Goal: Find specific page/section: Find specific page/section

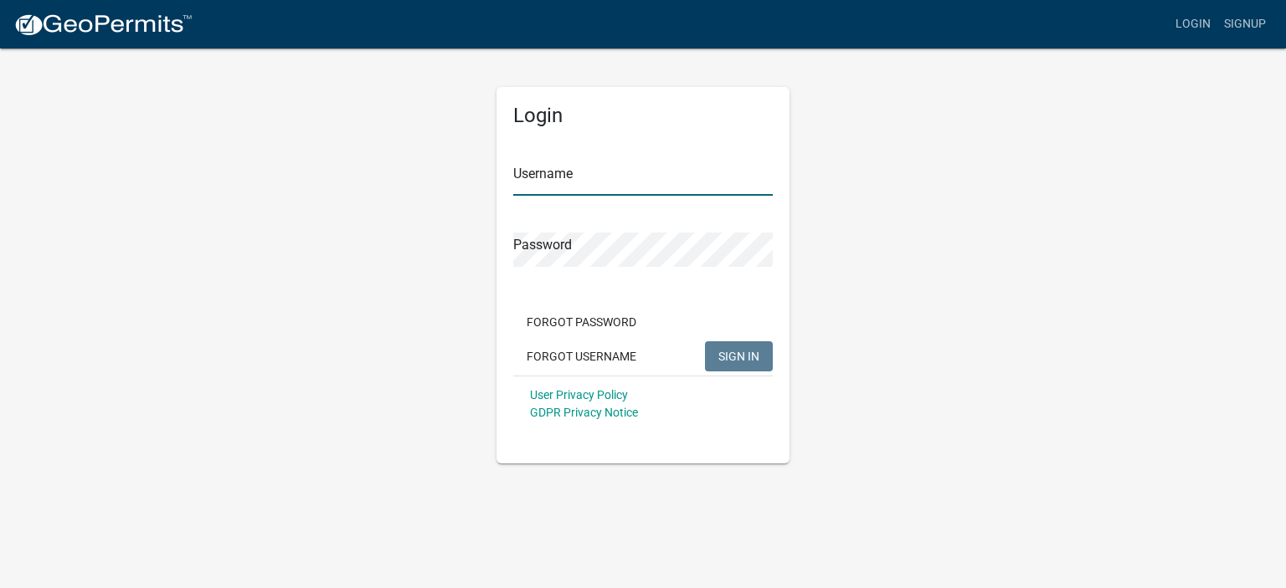
type input "Rdlogs123"
click at [760, 348] on button "SIGN IN" at bounding box center [739, 357] width 68 height 30
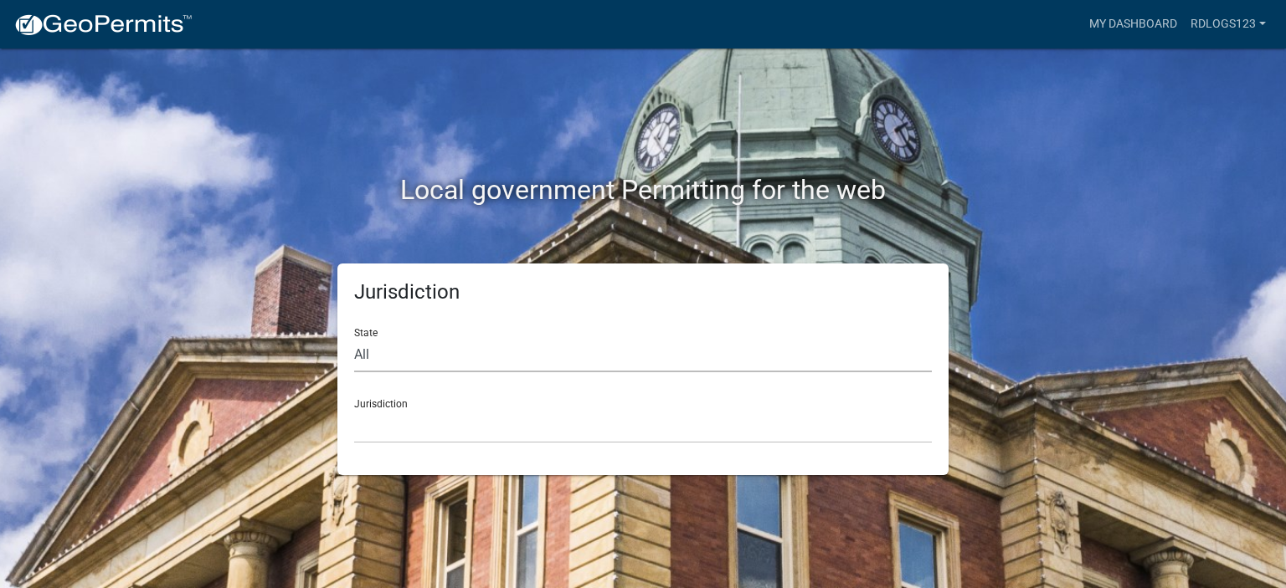
click at [407, 361] on select "All [US_STATE] [US_STATE] [US_STATE] [US_STATE] [US_STATE] [US_STATE] [US_STATE…" at bounding box center [643, 355] width 578 height 34
select select "[US_STATE]"
click at [354, 338] on select "All [US_STATE] [US_STATE] [US_STATE] [US_STATE] [US_STATE] [US_STATE] [US_STATE…" at bounding box center [643, 355] width 578 height 34
click at [421, 401] on div "Jurisdiction [GEOGRAPHIC_DATA], [US_STATE][PERSON_NAME][GEOGRAPHIC_DATA], [US_S…" at bounding box center [643, 415] width 578 height 58
click at [401, 402] on div "Jurisdiction [GEOGRAPHIC_DATA], [US_STATE][PERSON_NAME][GEOGRAPHIC_DATA], [US_S…" at bounding box center [643, 415] width 578 height 58
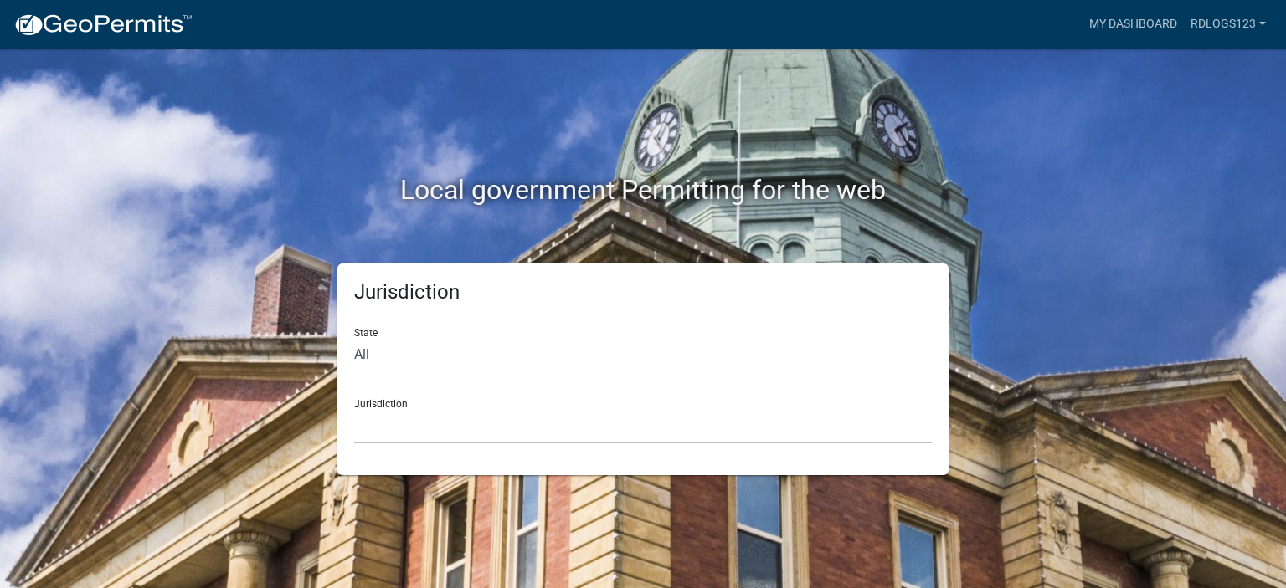
click at [393, 413] on select "[GEOGRAPHIC_DATA], [US_STATE][PERSON_NAME][GEOGRAPHIC_DATA], [US_STATE][PERSON_…" at bounding box center [643, 426] width 578 height 34
click at [316, 133] on div "Local government Permitting for the web" at bounding box center [643, 156] width 954 height 214
